Goal: Task Accomplishment & Management: Manage account settings

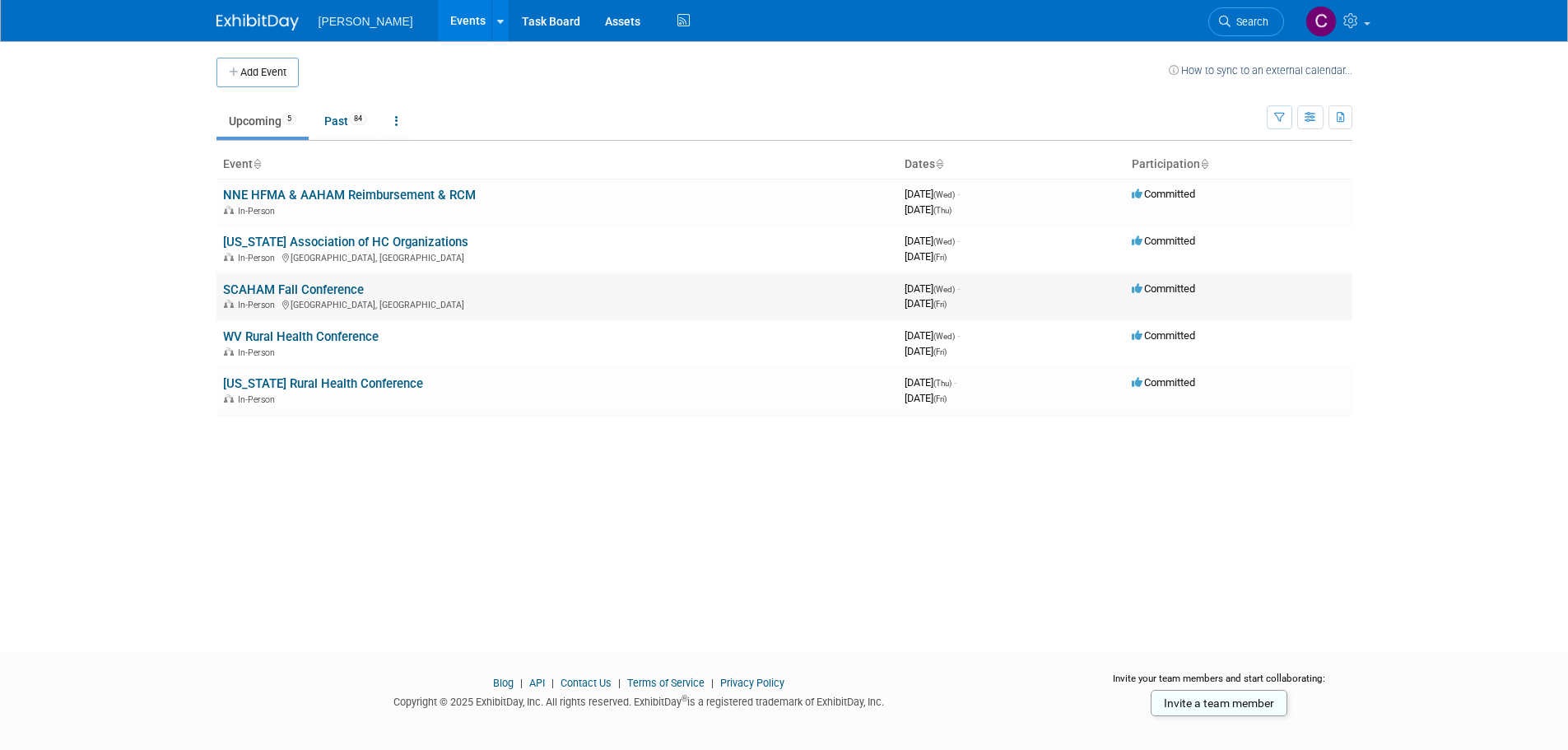
click at [297, 288] on link "SCAHAM Fall Conference" at bounding box center [292, 289] width 141 height 15
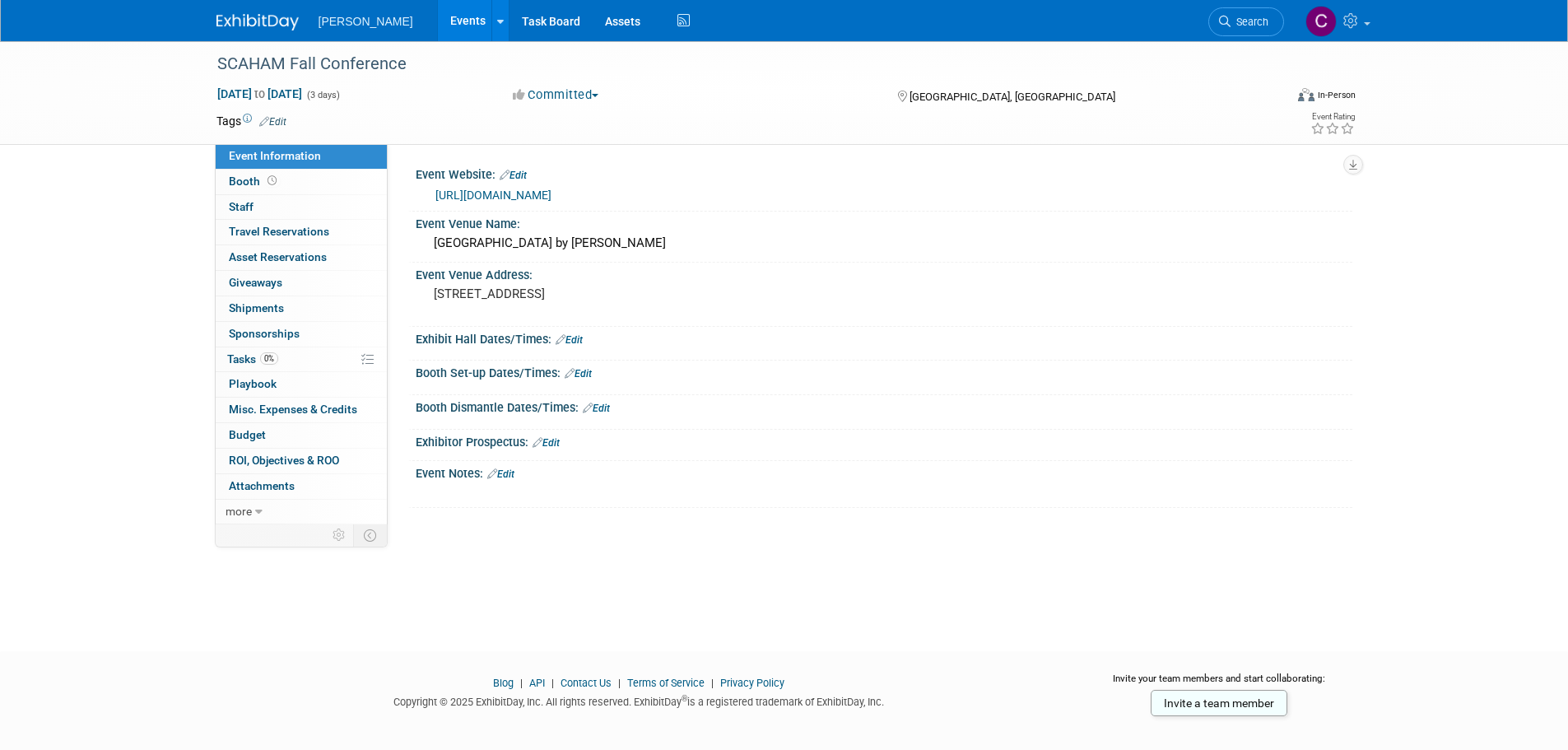
click at [514, 474] on link "Edit" at bounding box center [500, 473] width 27 height 11
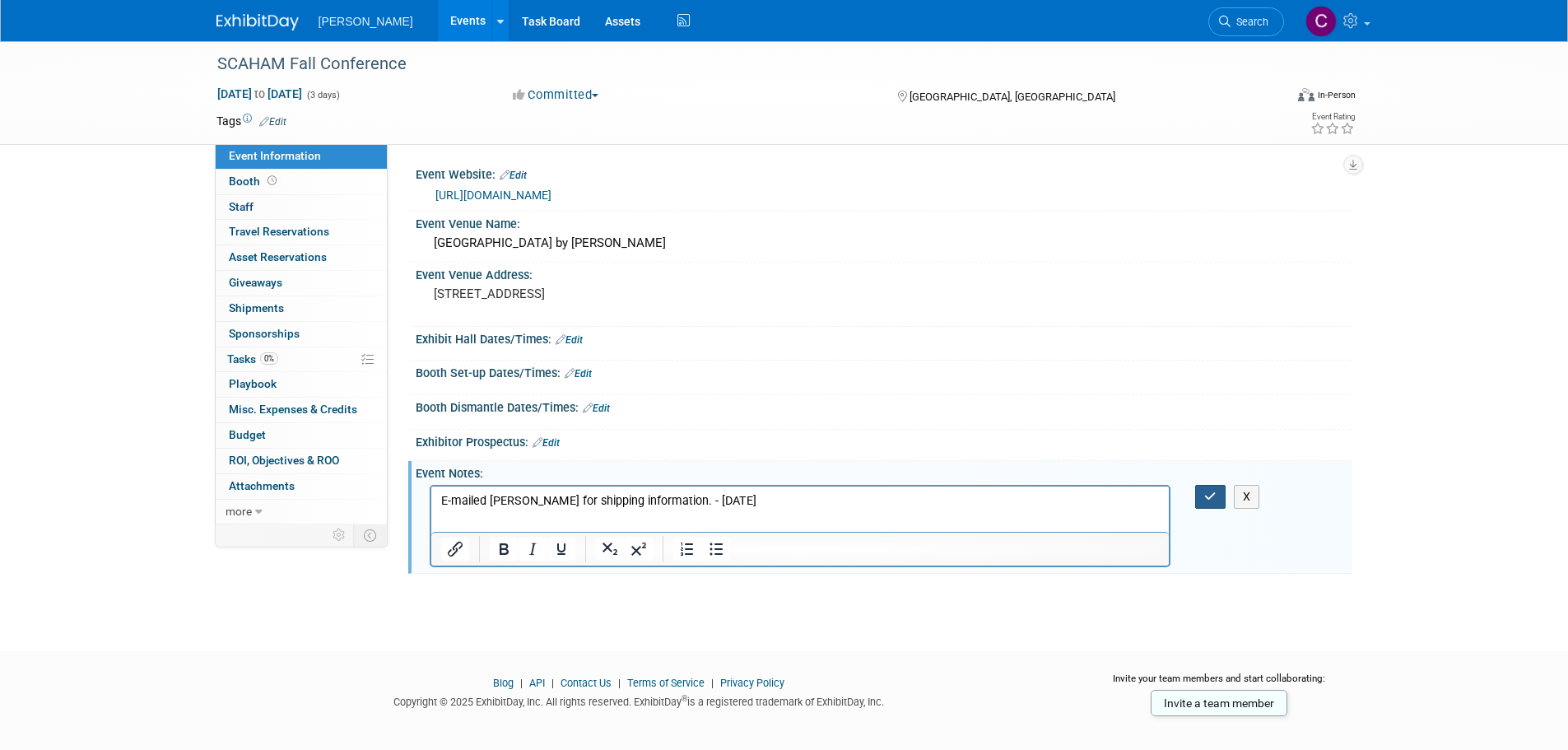
click at [1214, 491] on icon "button" at bounding box center [1210, 496] width 12 height 11
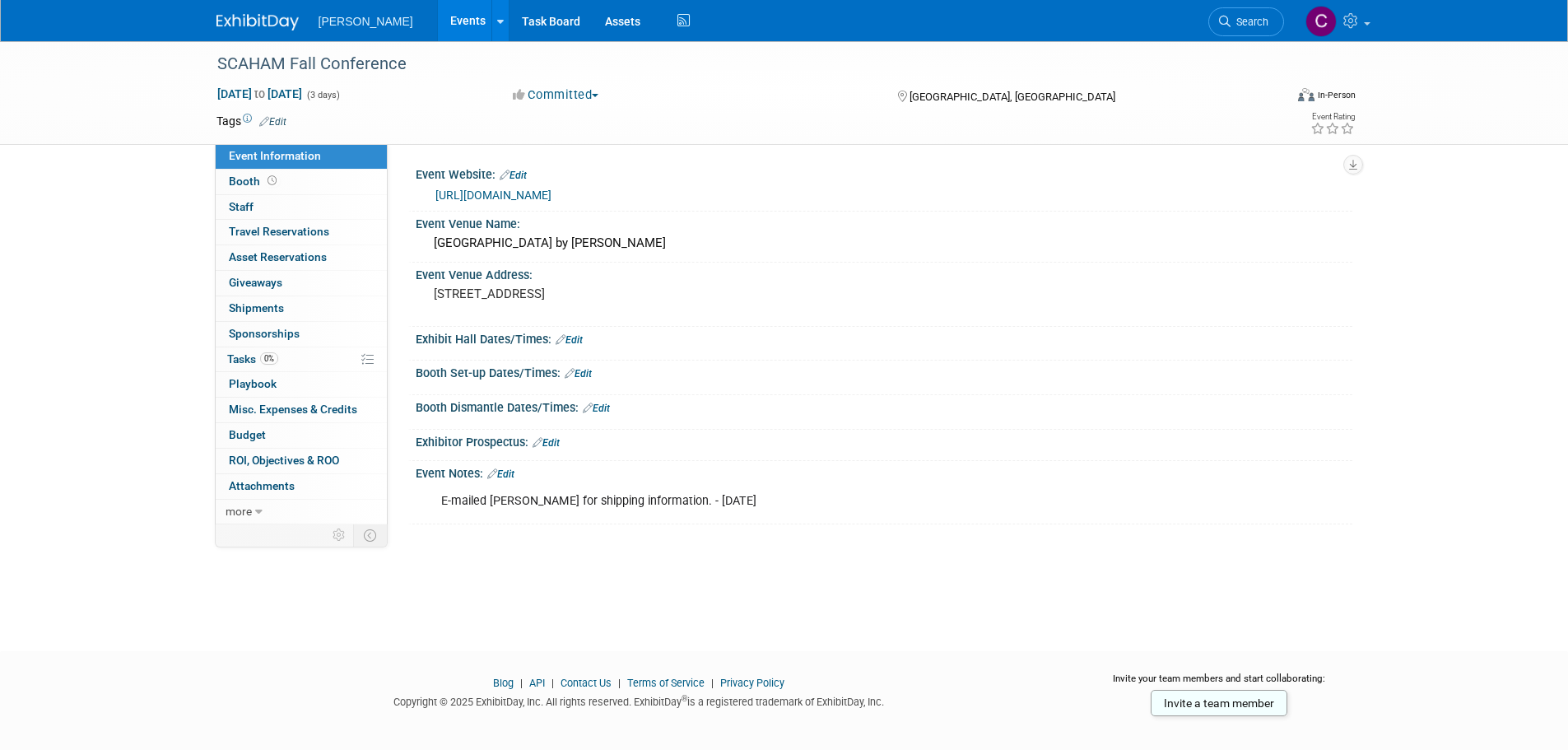
click at [802, 505] on div "E-mailed Lauren Scarce for shipping information. - 9/22/25" at bounding box center [800, 501] width 741 height 33
click at [507, 476] on link "Edit" at bounding box center [500, 473] width 27 height 11
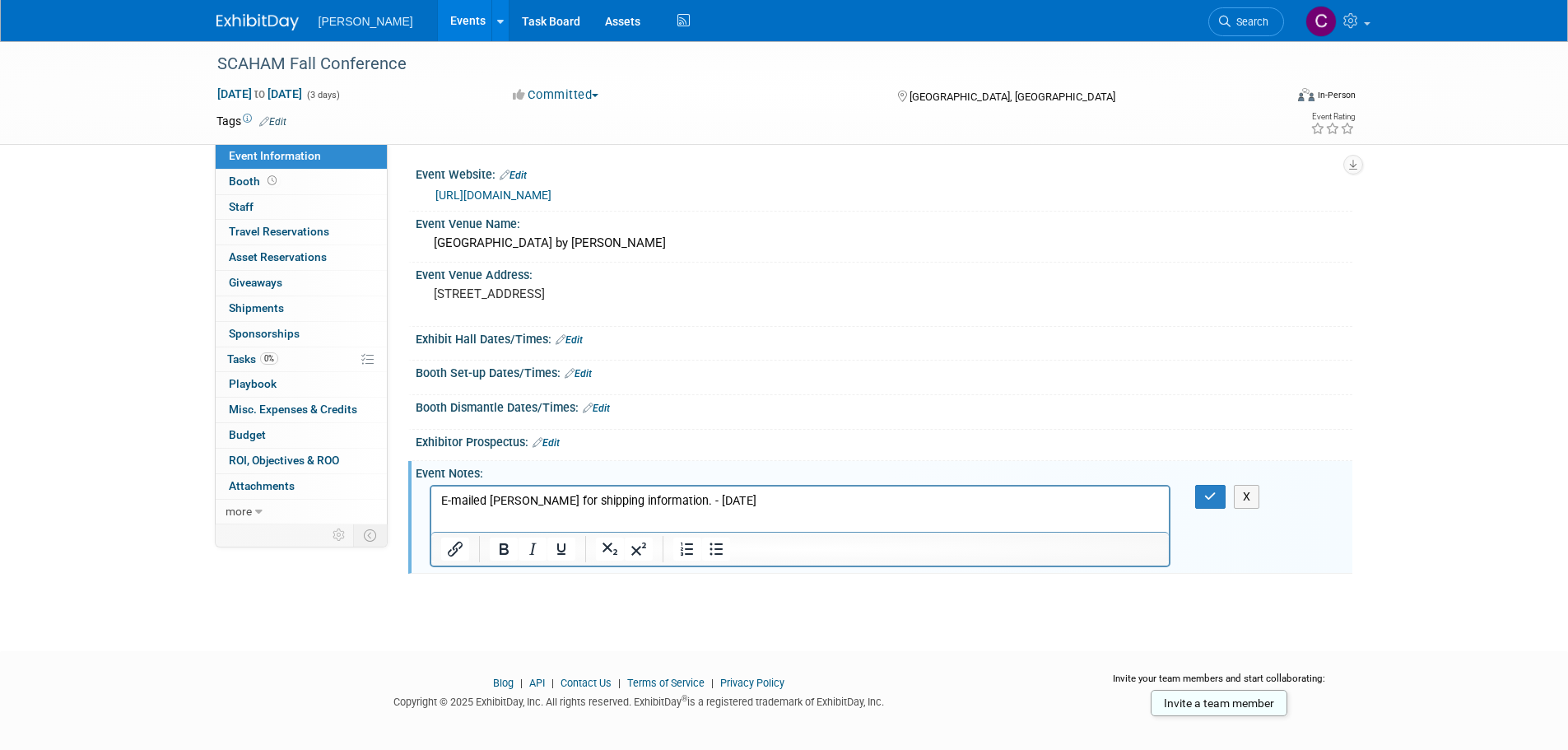
click at [809, 495] on p "E-mailed Lauren Scarce for shipping information. - 9/22/25" at bounding box center [800, 500] width 719 height 17
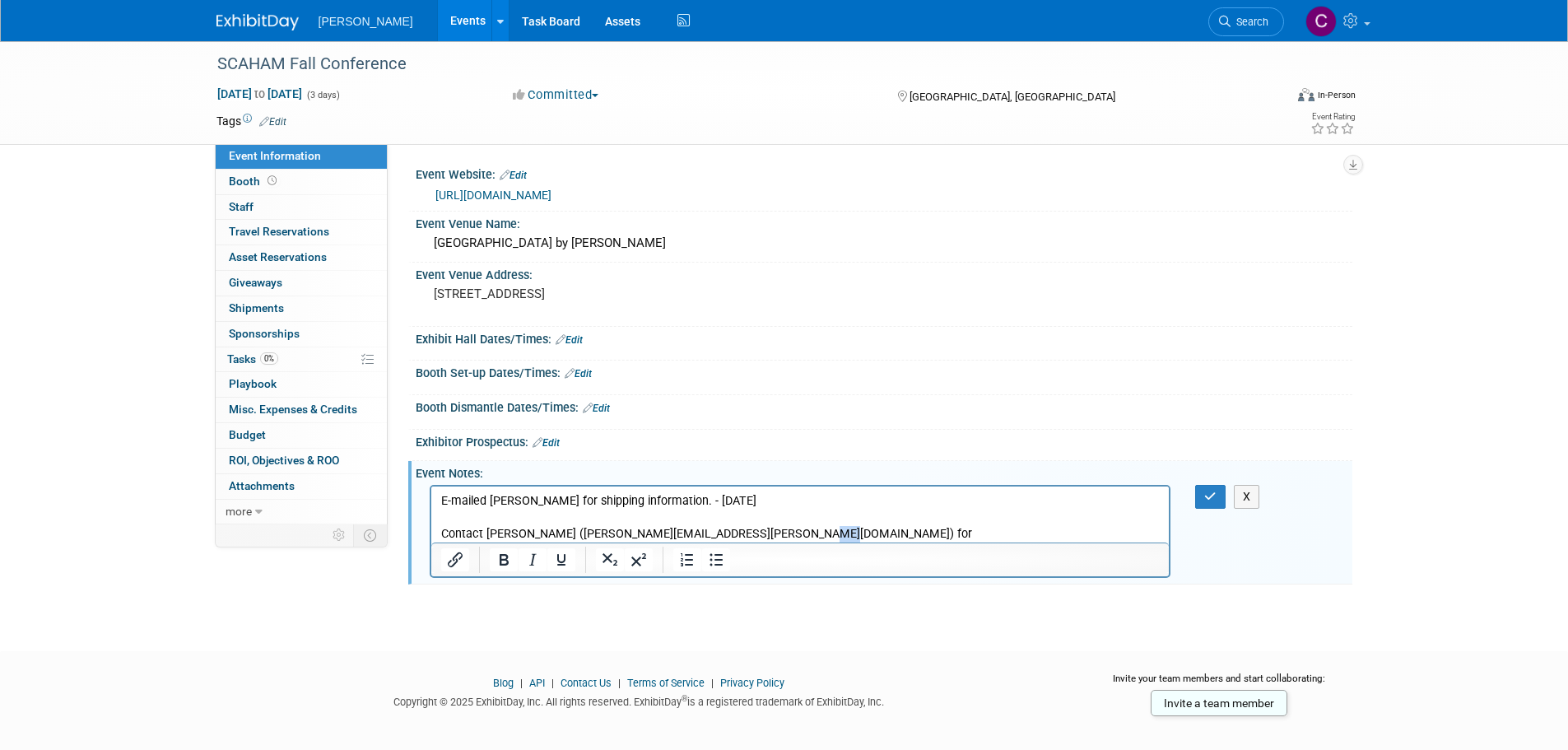
drag, startPoint x: 789, startPoint y: 533, endPoint x: 768, endPoint y: 532, distance: 21.0
click at [768, 532] on p "Contact Carey Patterson (Dennis.Patterson@selfregional.org) for" at bounding box center [800, 533] width 719 height 17
click at [479, 534] on p "Contact Carey Patterson (Dennis.Patterson@selfregional.org)" at bounding box center [800, 533] width 719 height 17
click at [1213, 500] on icon "button" at bounding box center [1210, 496] width 12 height 11
